Goal: Ask a question

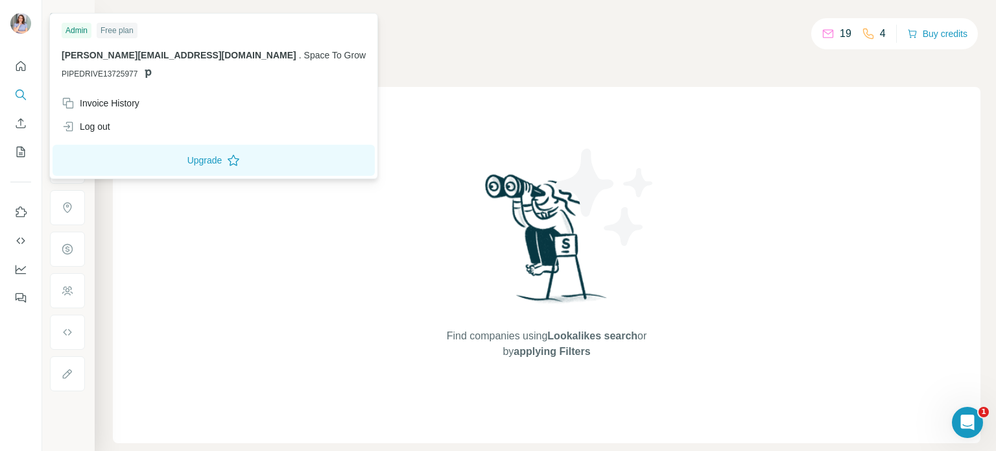
click at [29, 20] on img at bounding box center [20, 23] width 21 height 21
click at [27, 29] on img at bounding box center [20, 23] width 21 height 21
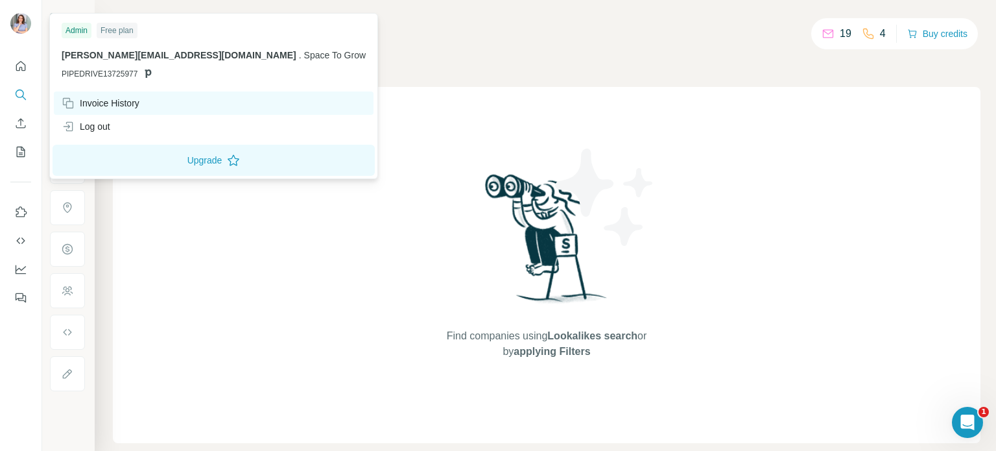
click at [119, 106] on div "Invoice History" at bounding box center [101, 103] width 78 height 13
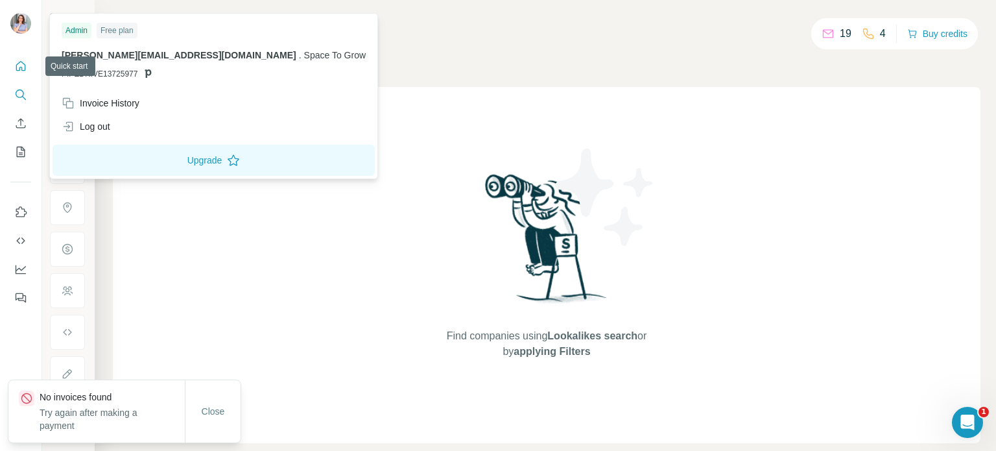
click at [19, 69] on icon "Quick start" at bounding box center [21, 66] width 10 height 10
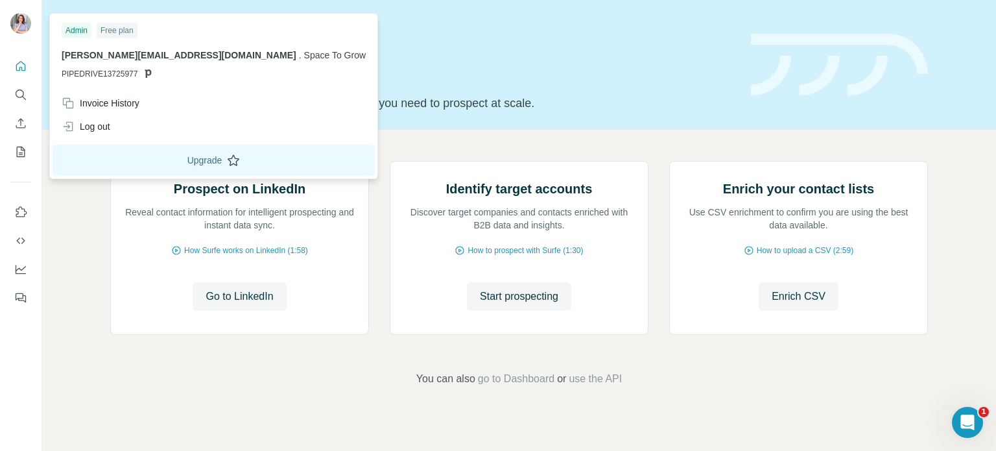
click at [132, 162] on button "Upgrade" at bounding box center [214, 160] width 322 height 31
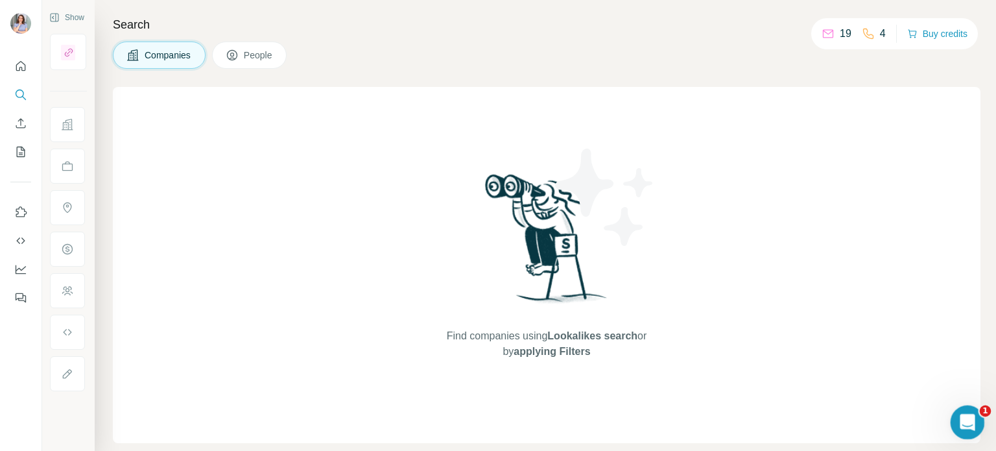
click at [963, 411] on icon "Open Intercom Messenger" at bounding box center [966, 420] width 21 height 21
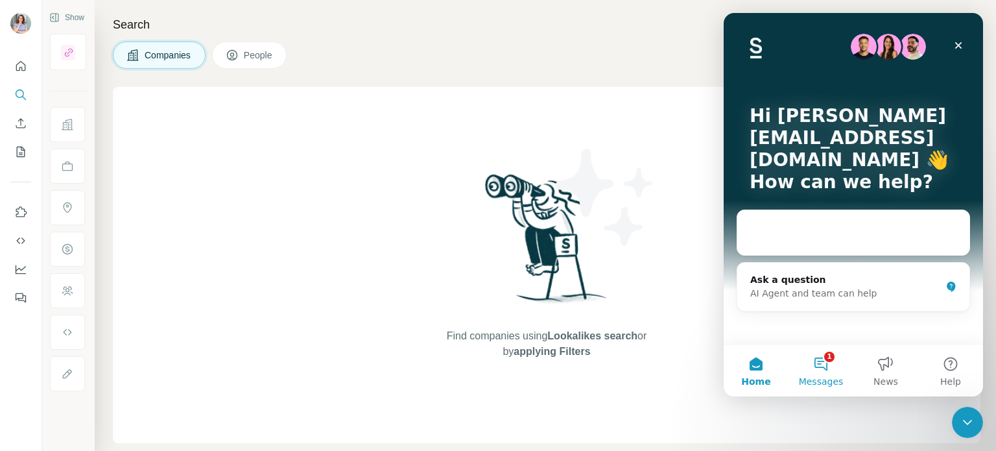
click at [829, 361] on button "1 Messages" at bounding box center [821, 370] width 65 height 52
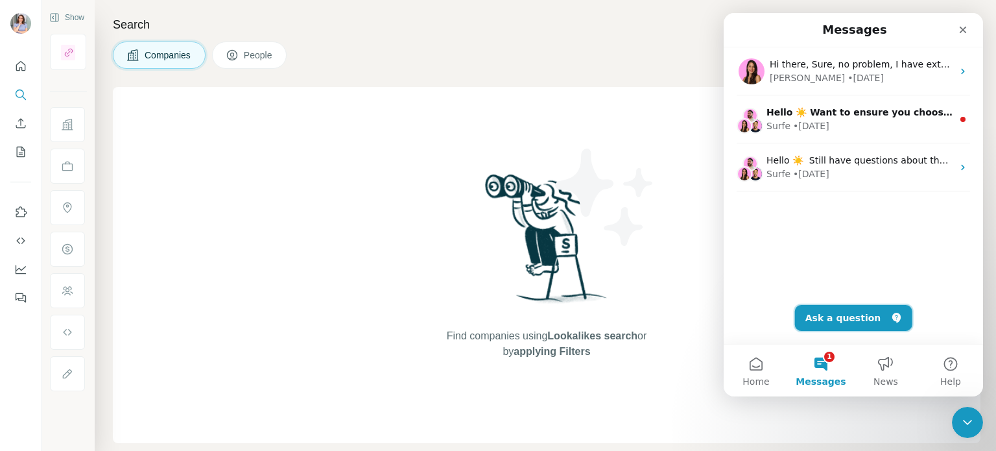
click at [867, 318] on button "Ask a question" at bounding box center [853, 318] width 117 height 26
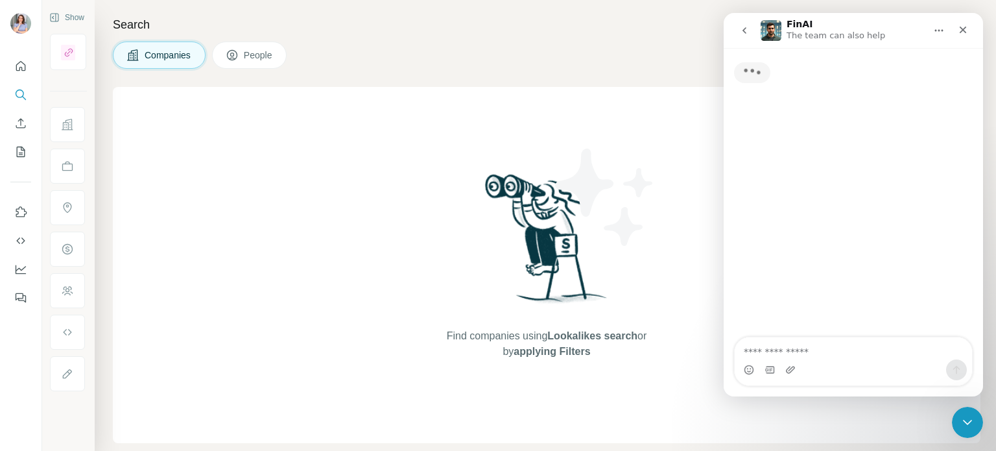
drag, startPoint x: 842, startPoint y: 360, endPoint x: 847, endPoint y: 346, distance: 15.0
click at [828, 346] on div "Intercom messenger" at bounding box center [853, 361] width 237 height 48
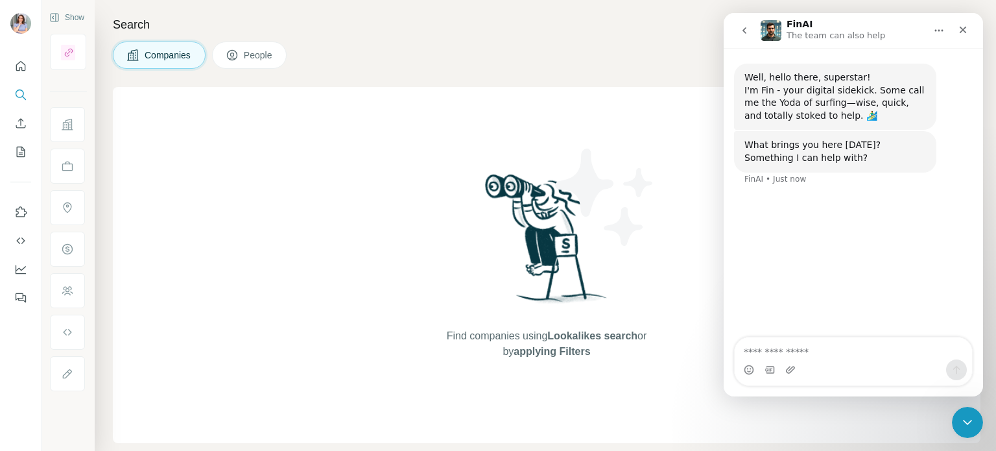
click at [847, 346] on textarea "Ask a question…" at bounding box center [853, 348] width 237 height 22
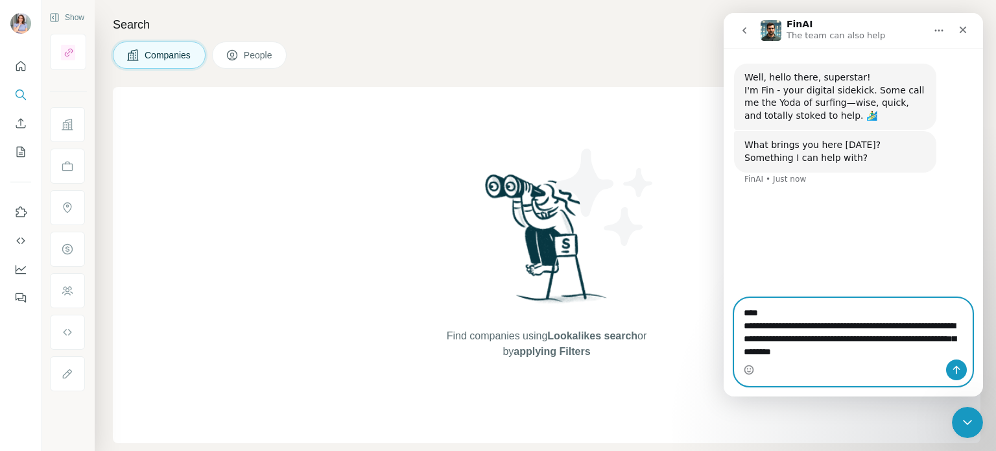
type textarea "**********"
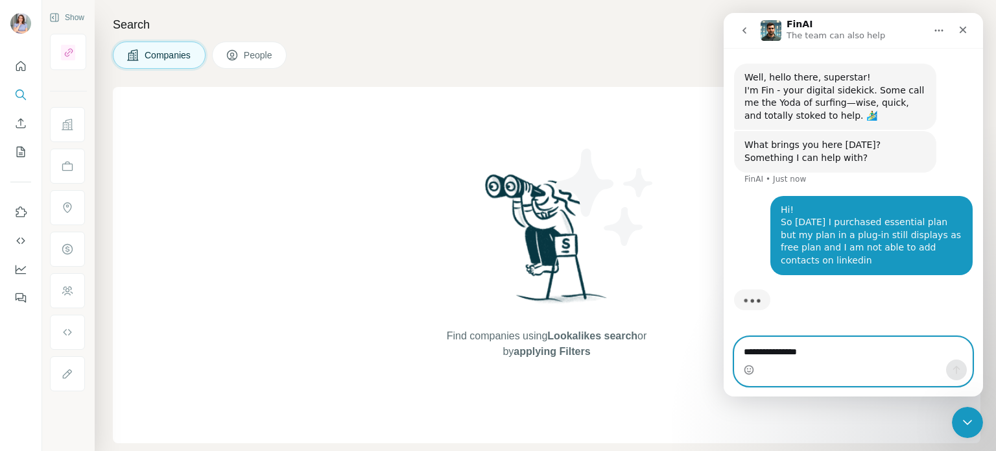
type textarea "**********"
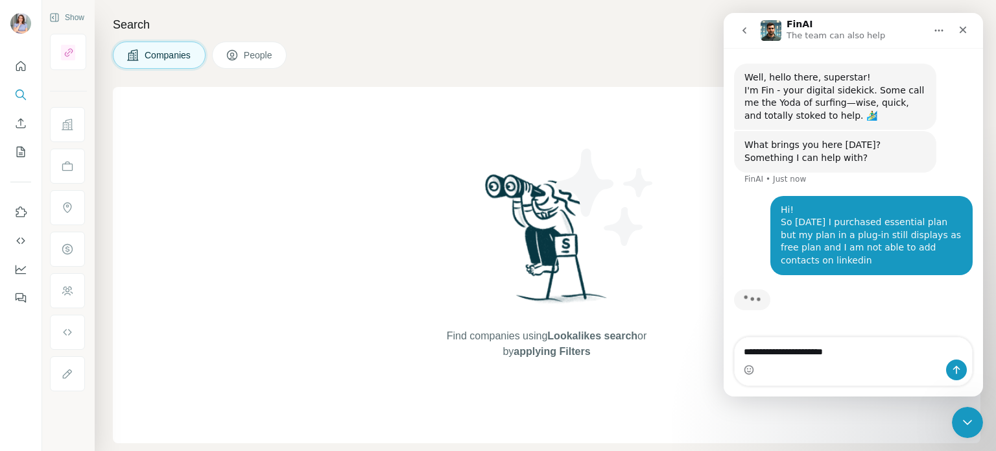
type textarea "**********"
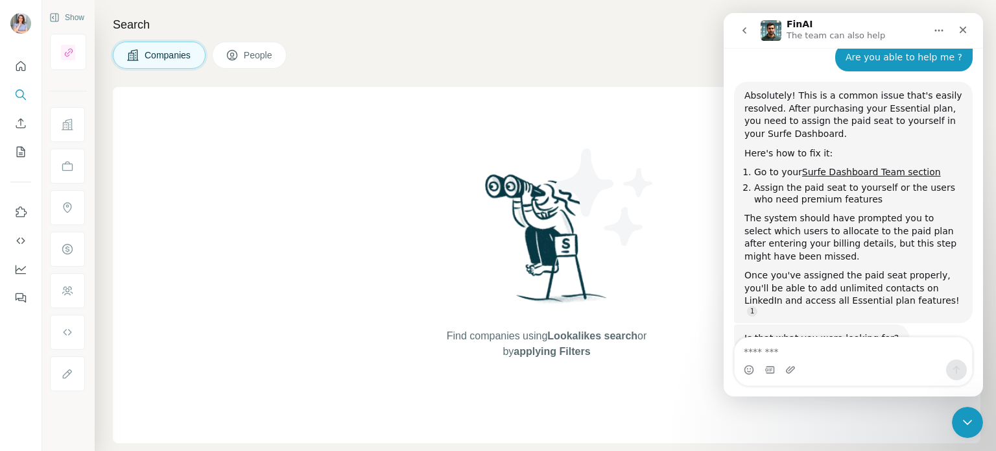
scroll to position [245, 0]
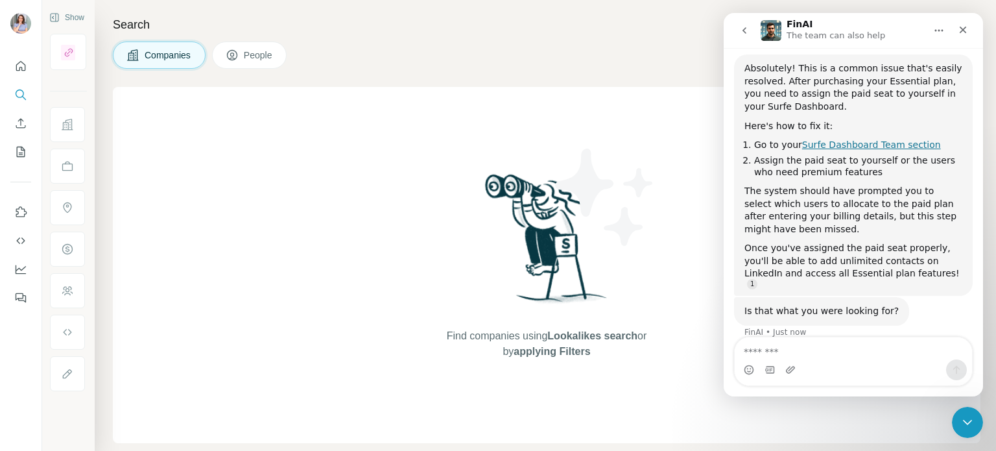
click at [893, 145] on link "Surfe Dashboard Team section" at bounding box center [871, 144] width 139 height 10
